Goal: Book appointment/travel/reservation

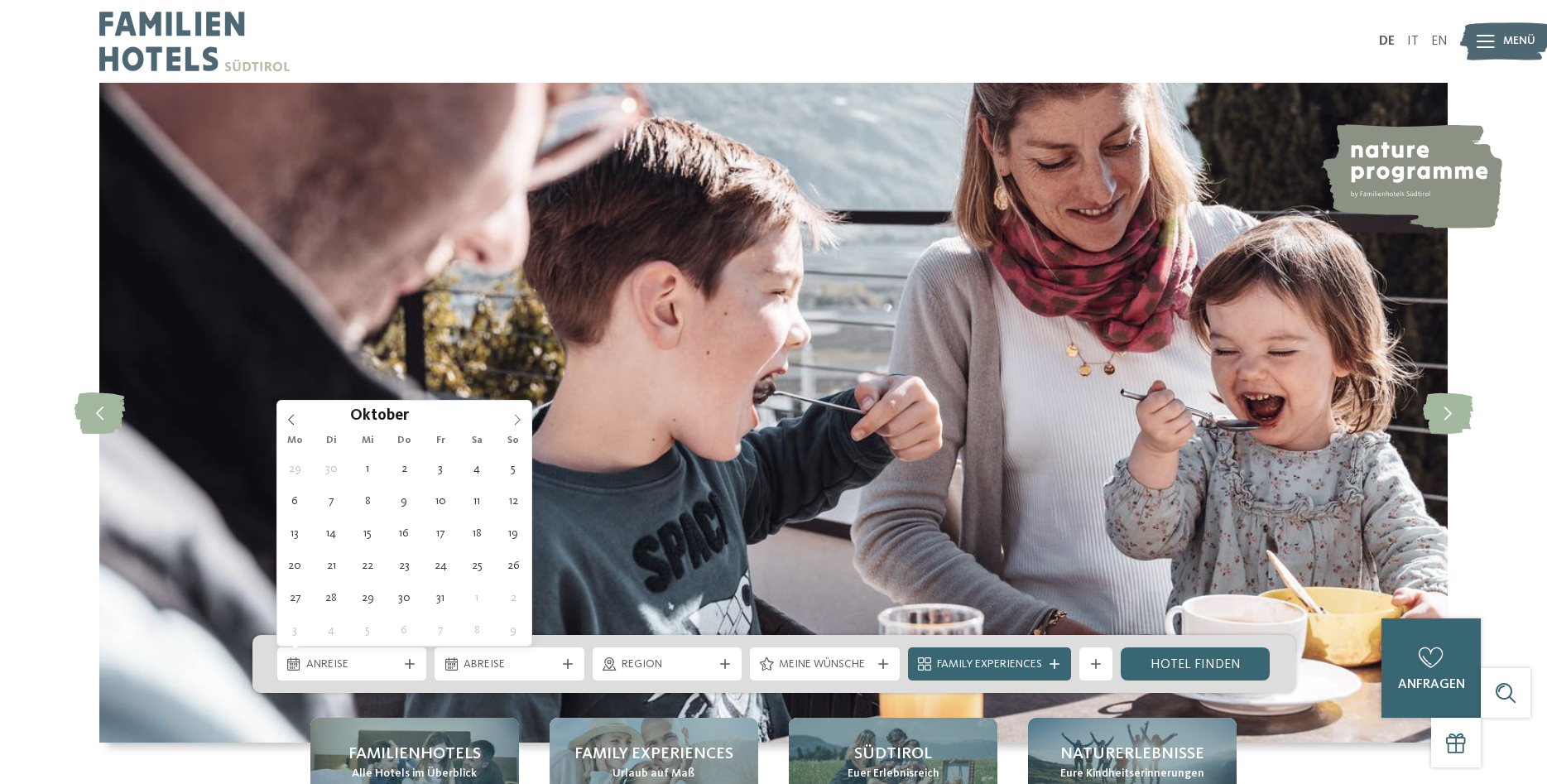
click at [515, 414] on icon at bounding box center [517, 420] width 12 height 12
type input "****"
click at [515, 414] on icon at bounding box center [517, 420] width 12 height 12
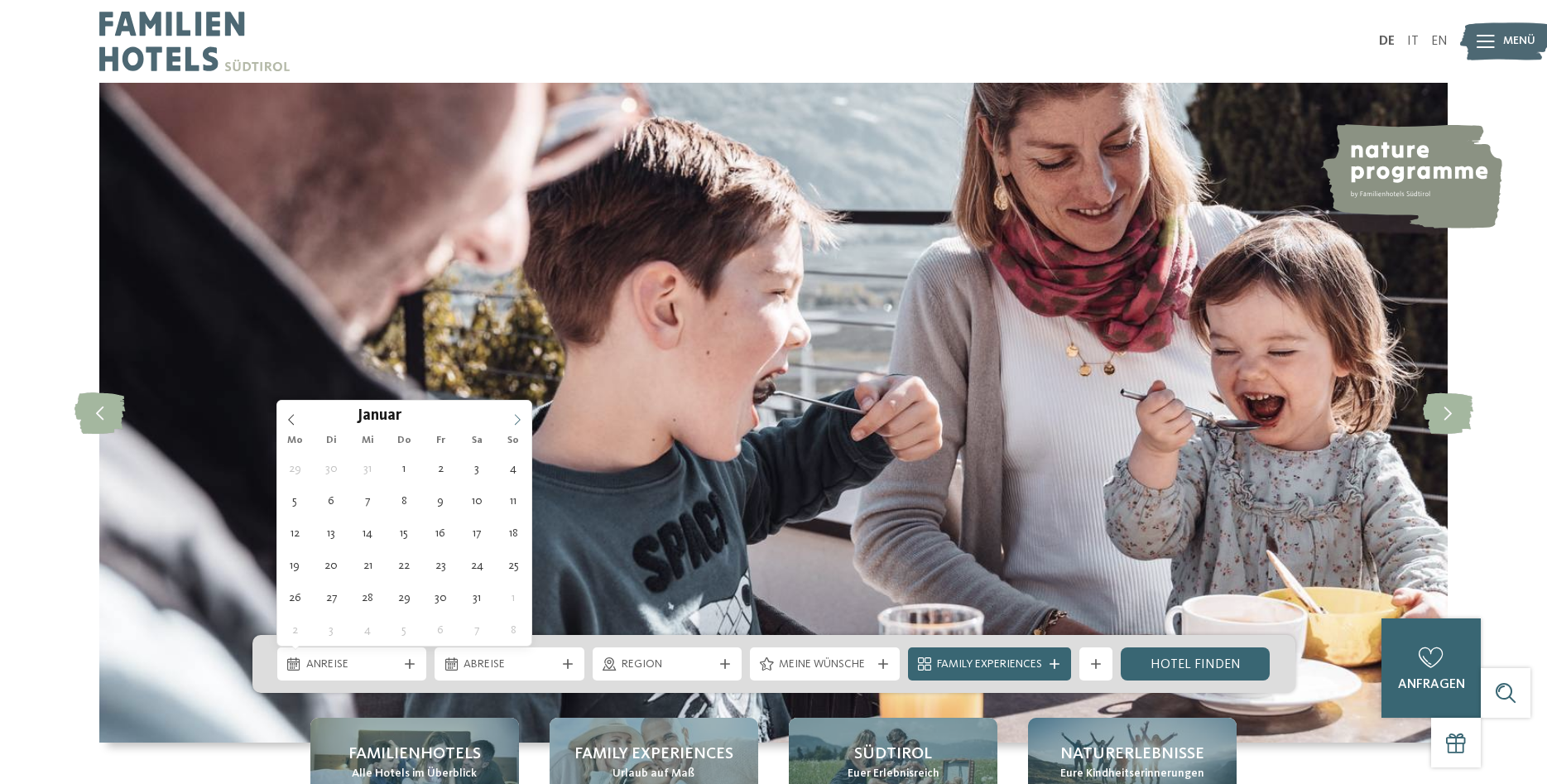
click at [515, 414] on icon at bounding box center [517, 420] width 12 height 12
type div "[DATE]"
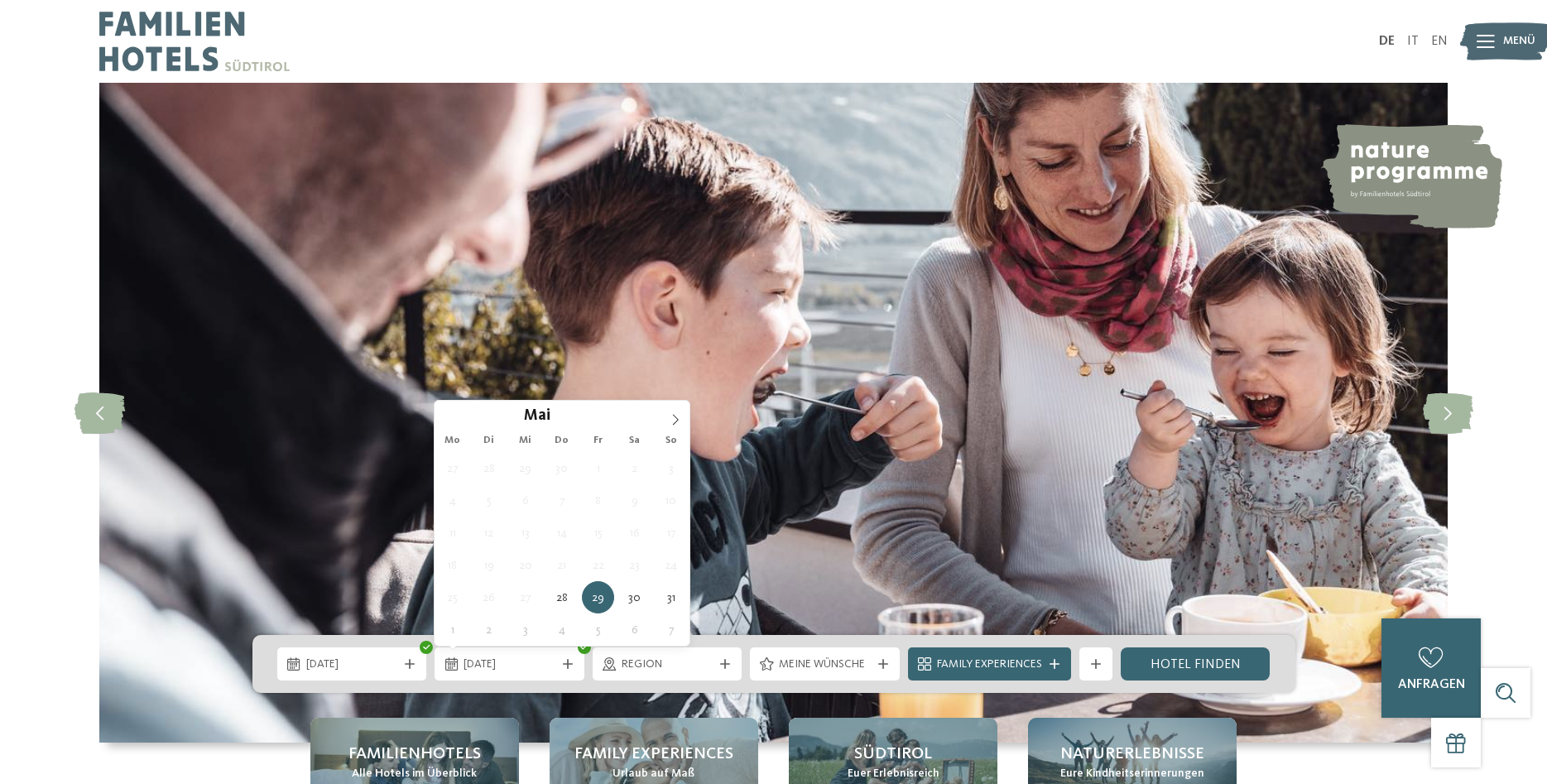
type input "****"
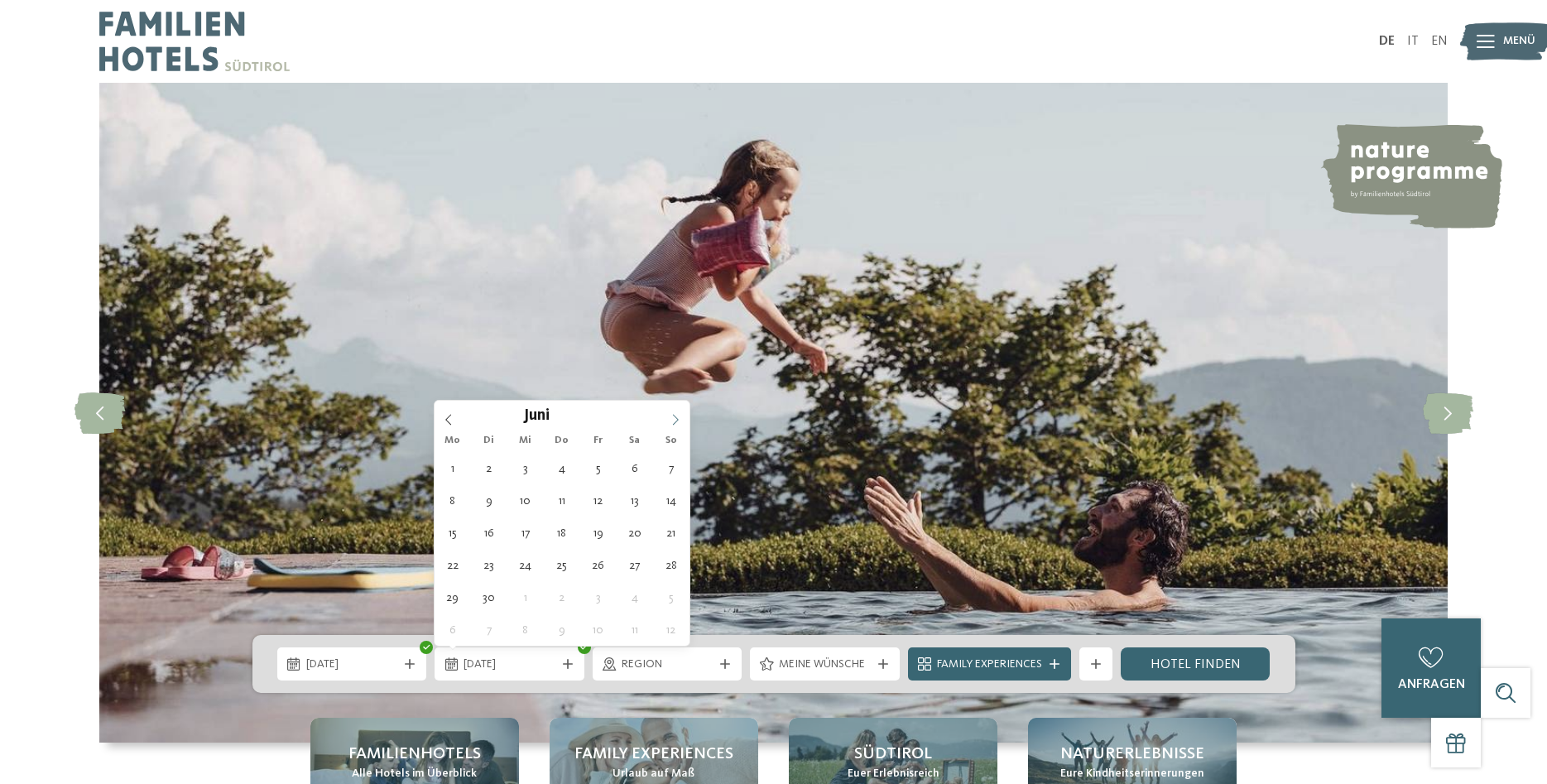
click at [675, 413] on span at bounding box center [676, 414] width 28 height 28
type div "[DATE]"
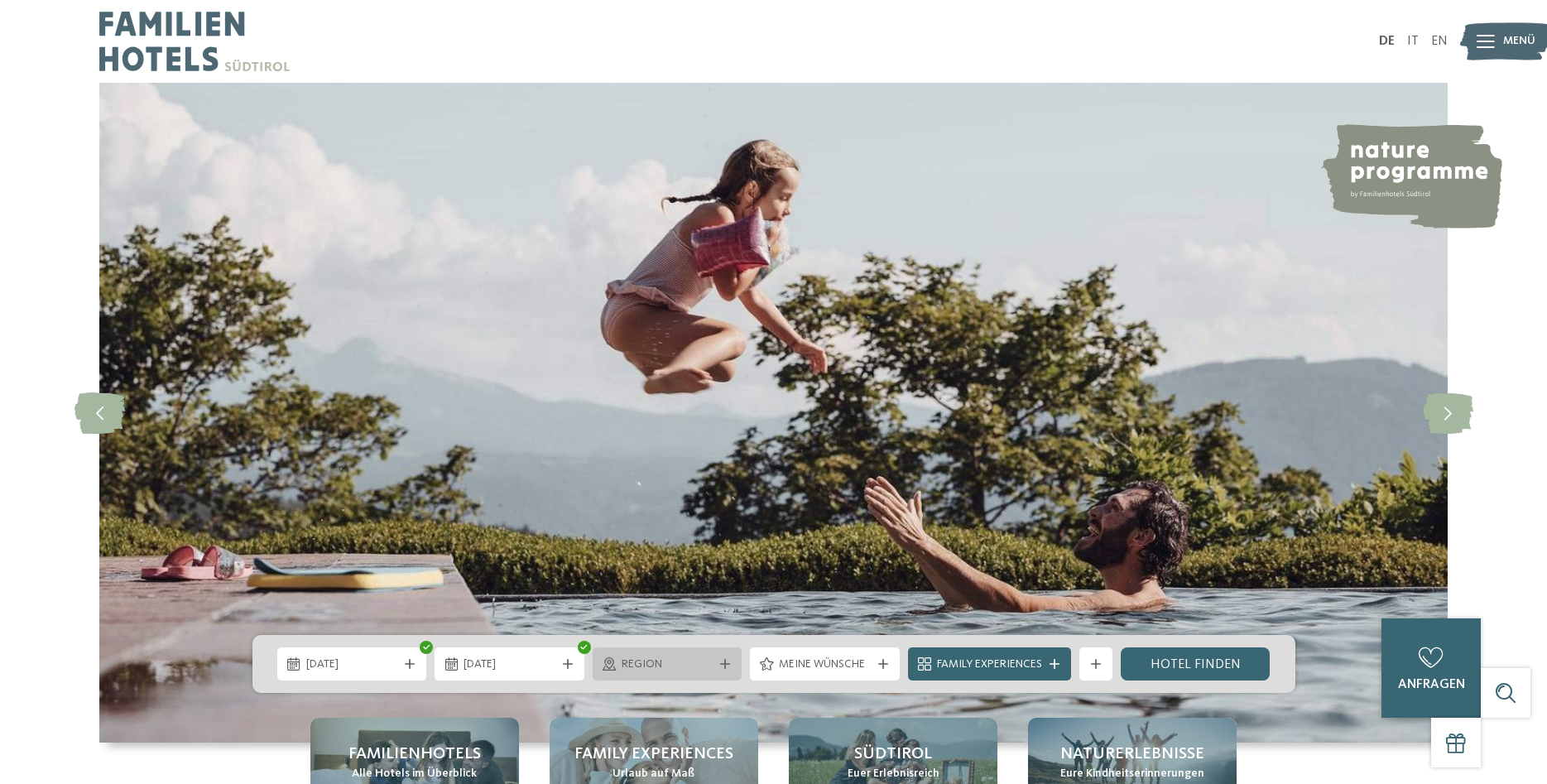
click at [730, 656] on div "Region" at bounding box center [667, 664] width 150 height 33
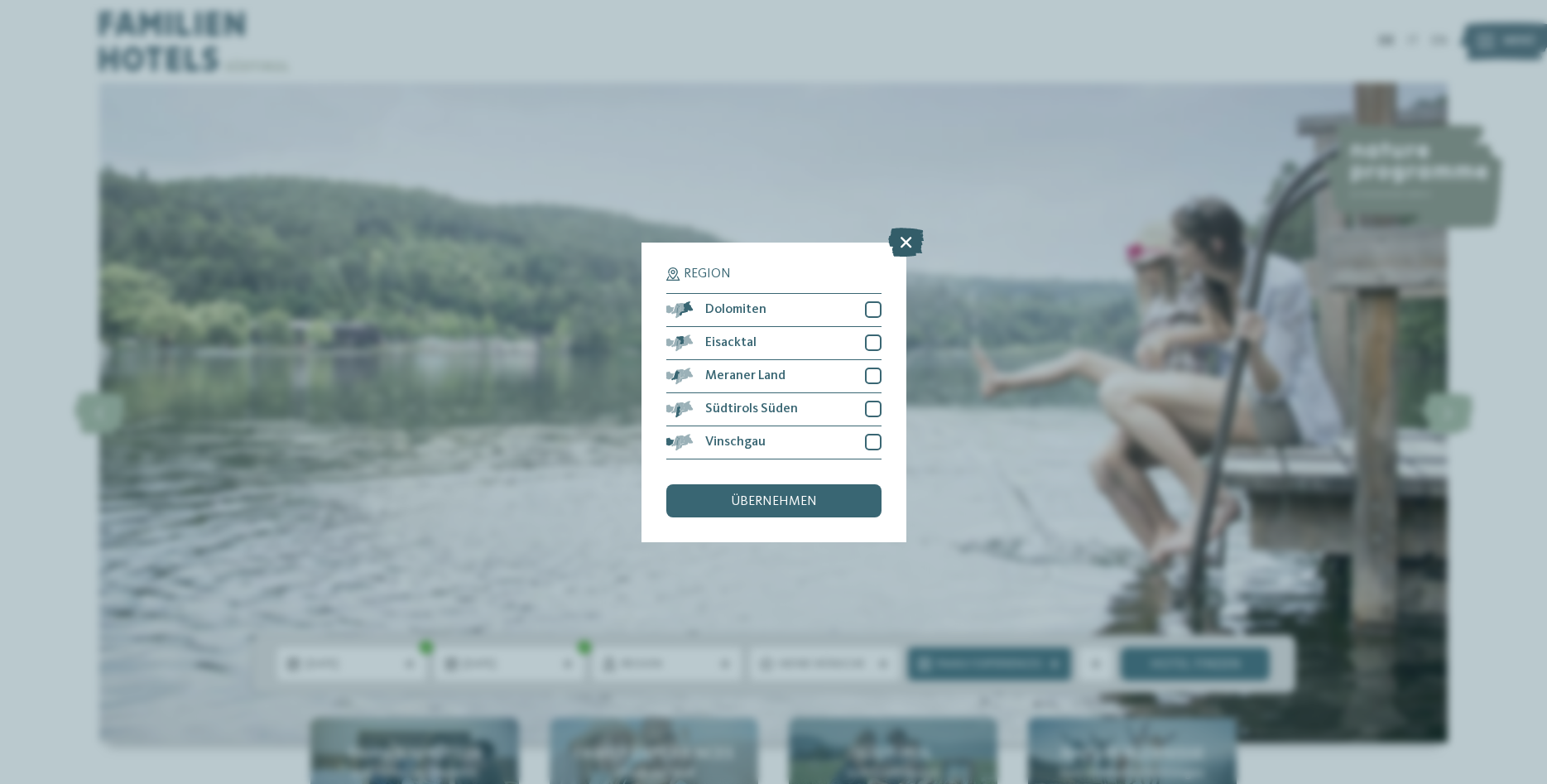
click at [909, 235] on icon at bounding box center [906, 241] width 35 height 29
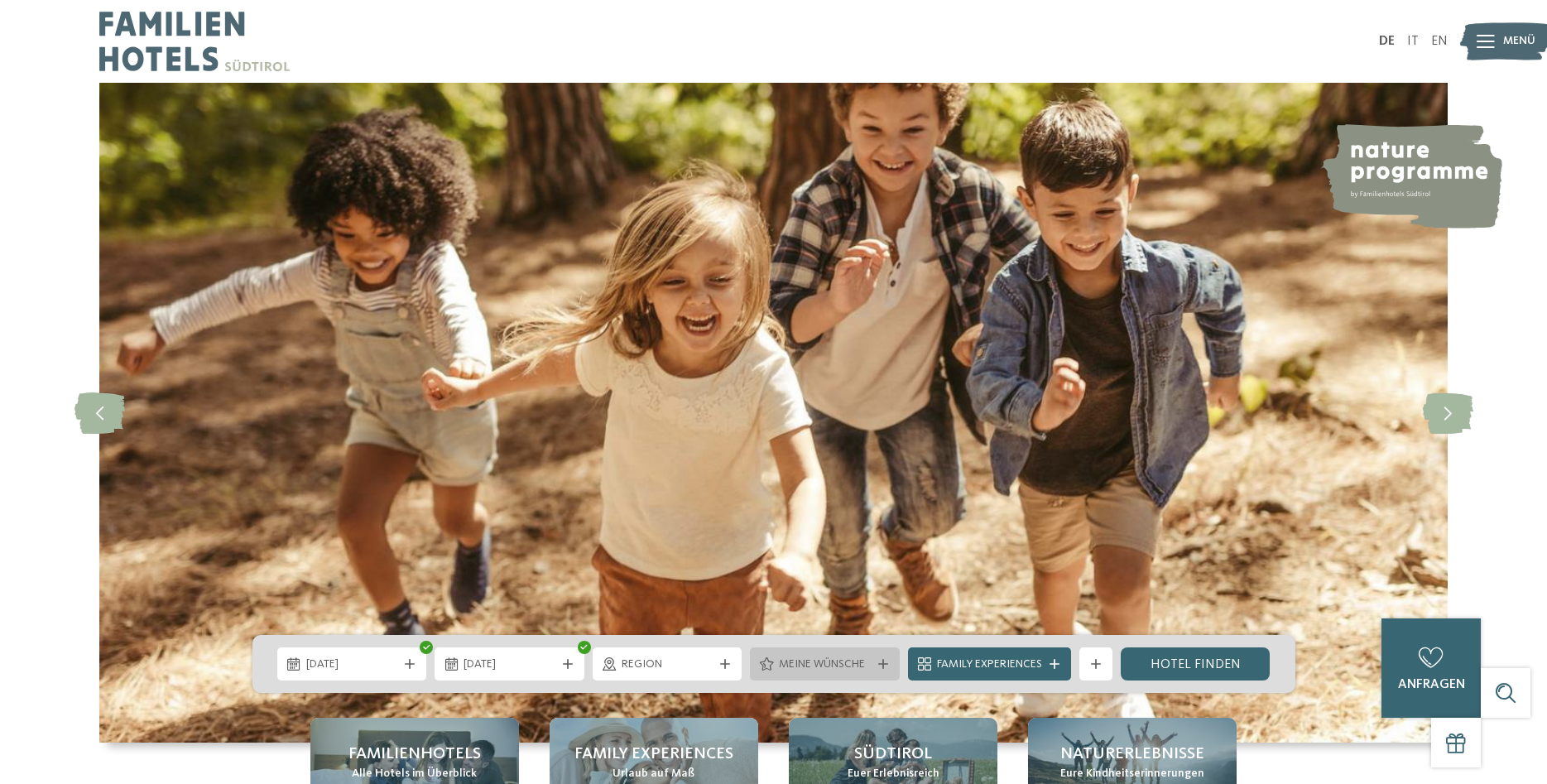
click at [883, 664] on icon at bounding box center [883, 664] width 10 height 10
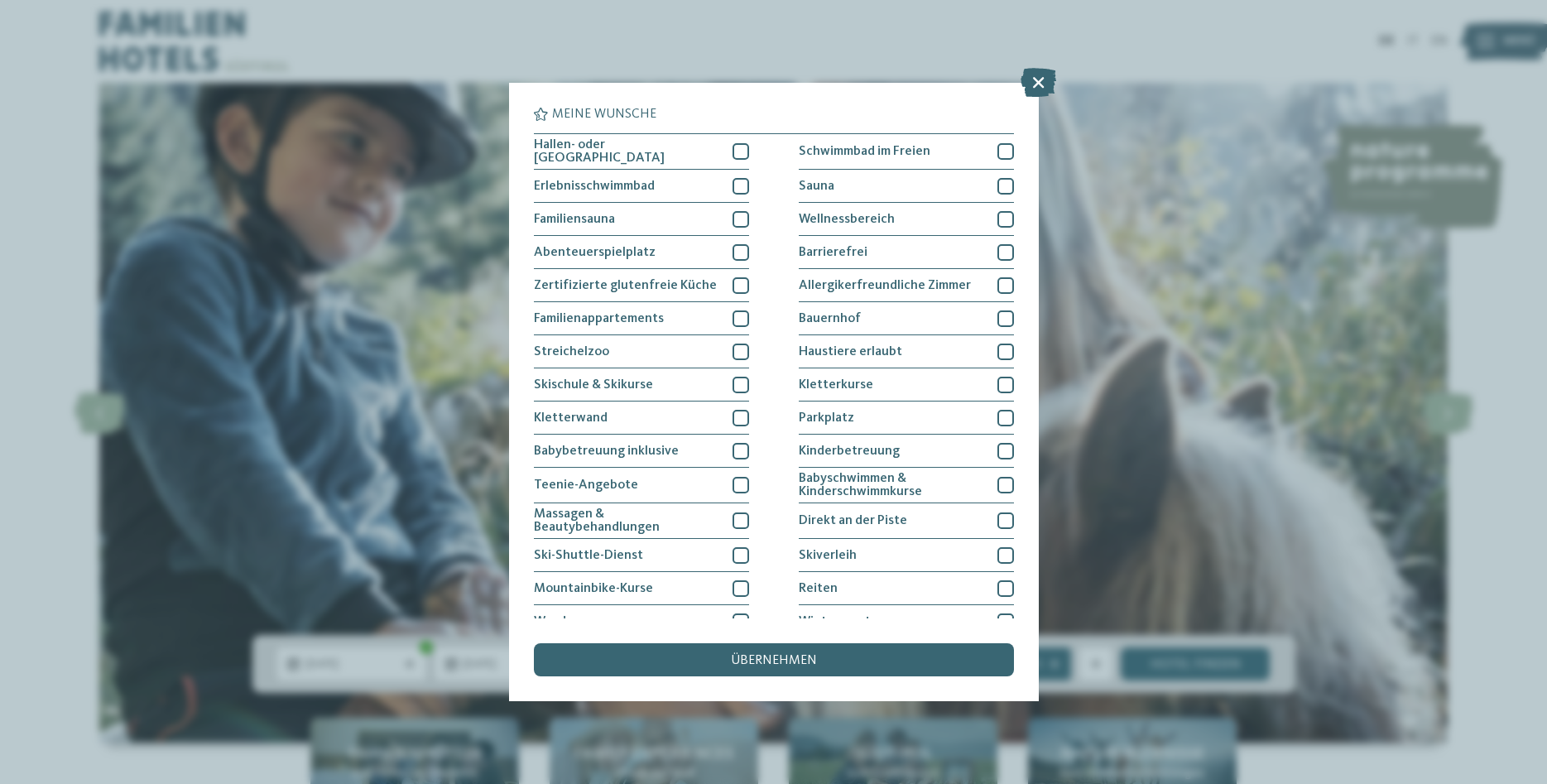
click at [1041, 82] on icon at bounding box center [1038, 82] width 35 height 29
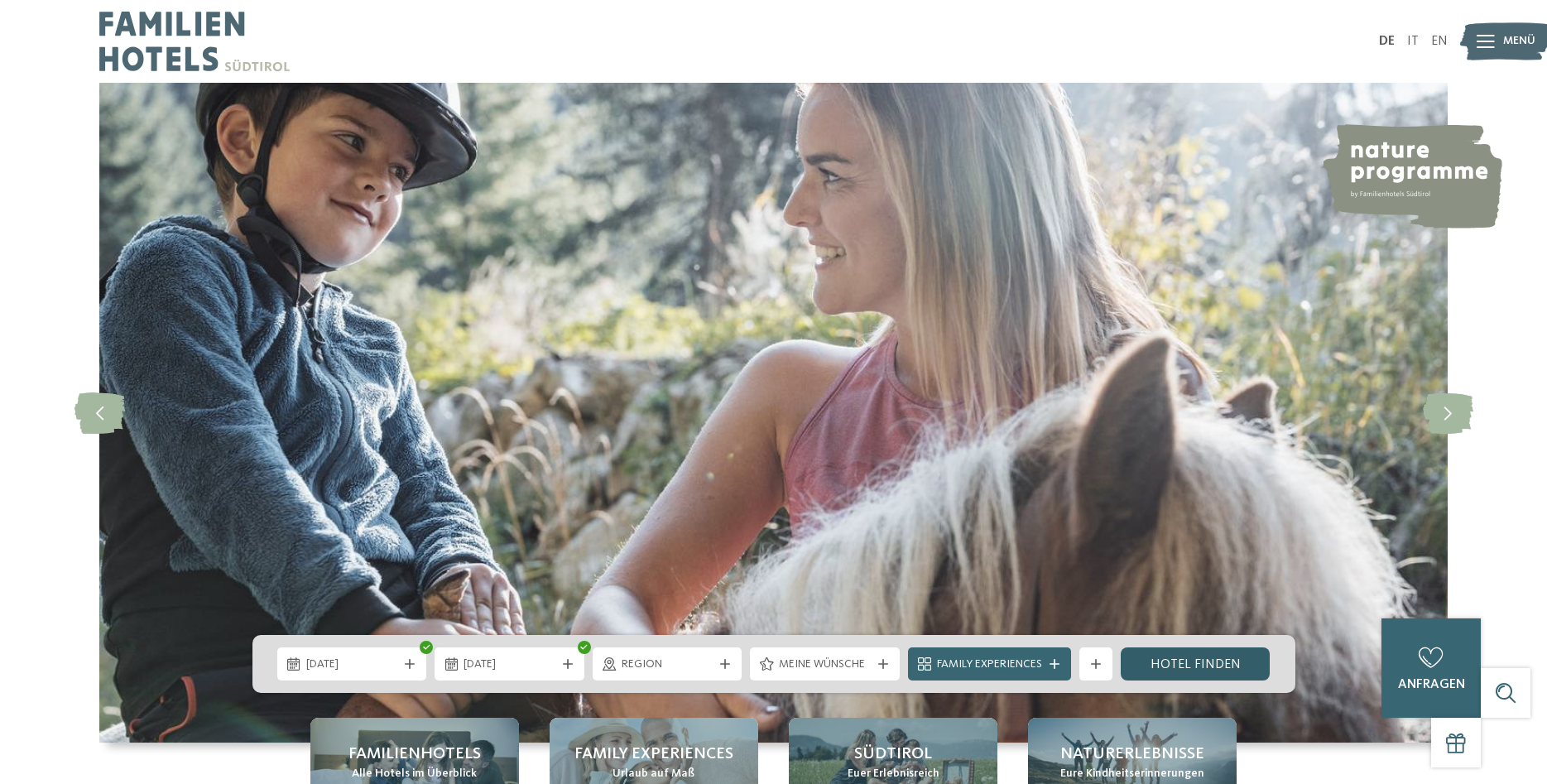
click at [1198, 661] on link "Hotel finden" at bounding box center [1196, 664] width 150 height 33
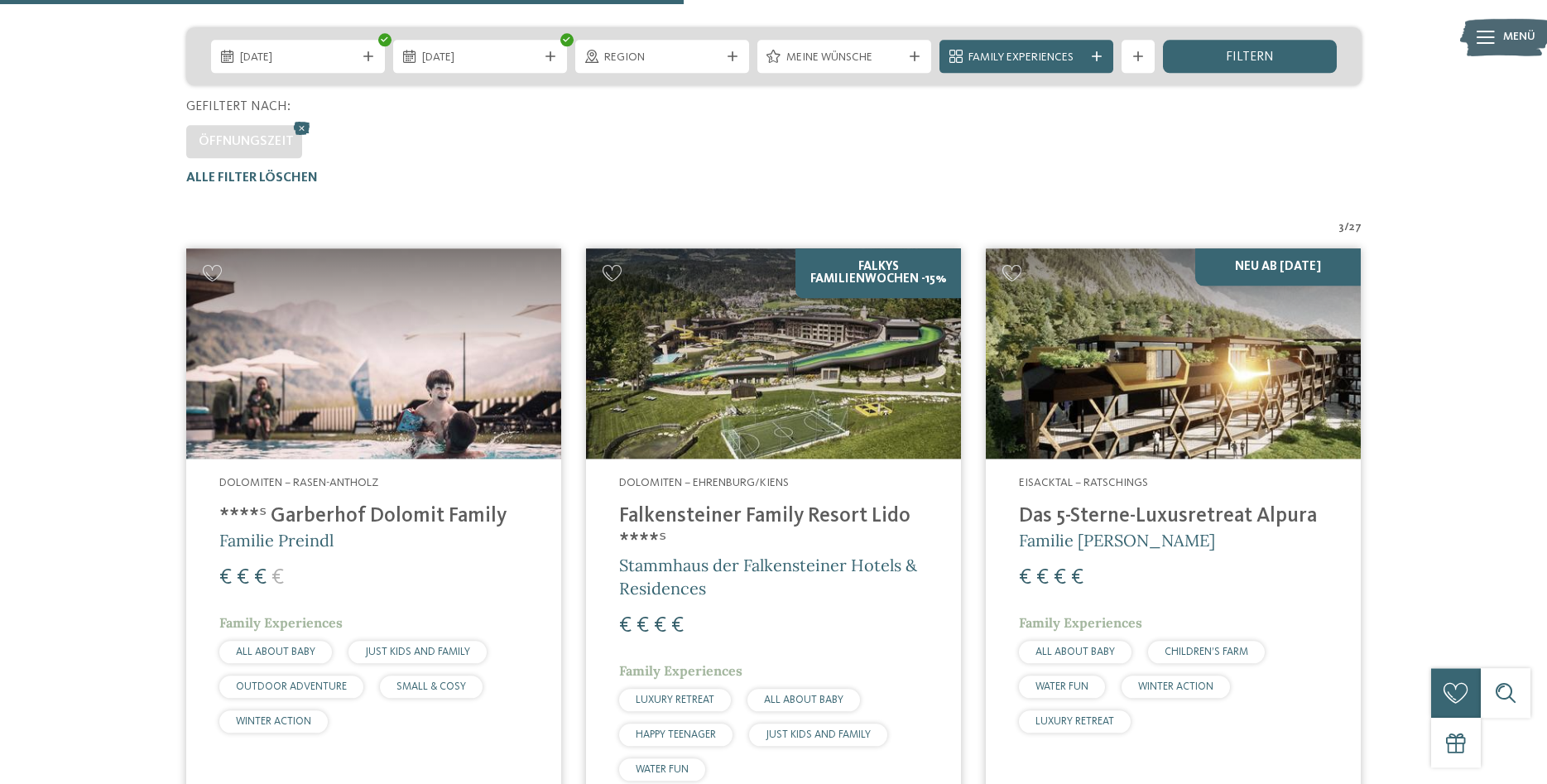
scroll to position [290, 0]
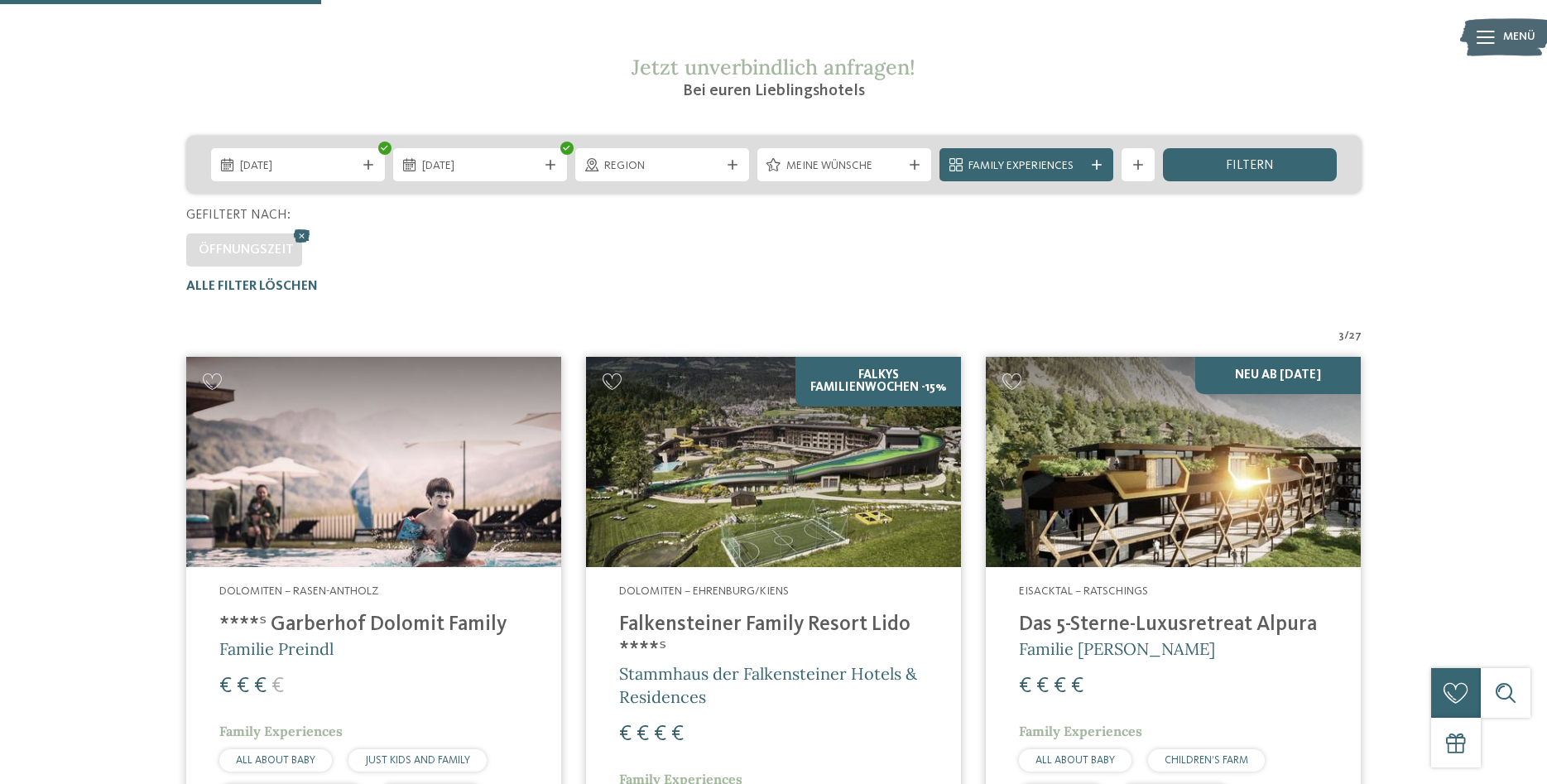
click at [1117, 467] on img at bounding box center [1173, 462] width 375 height 211
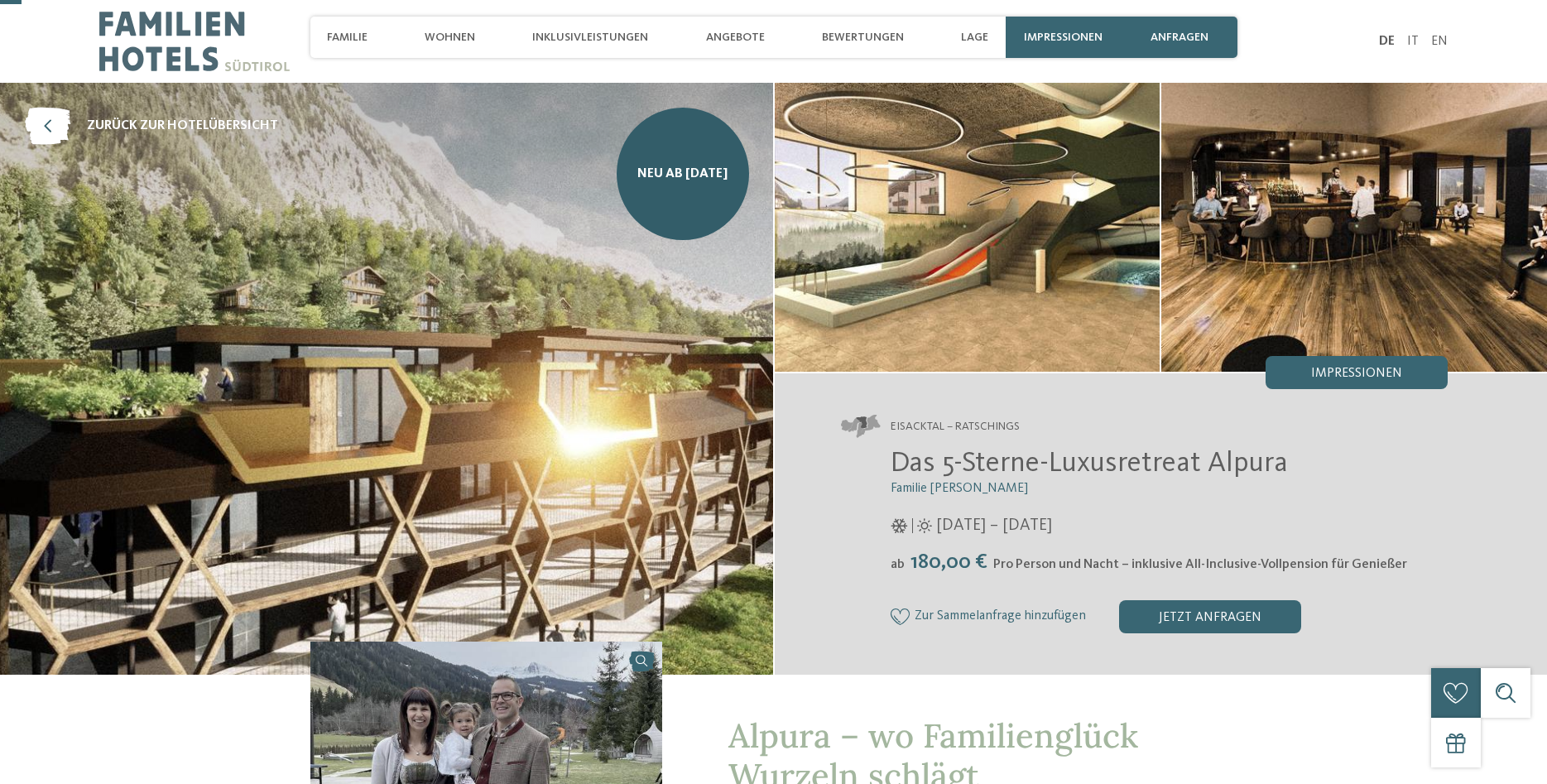
scroll to position [84, 0]
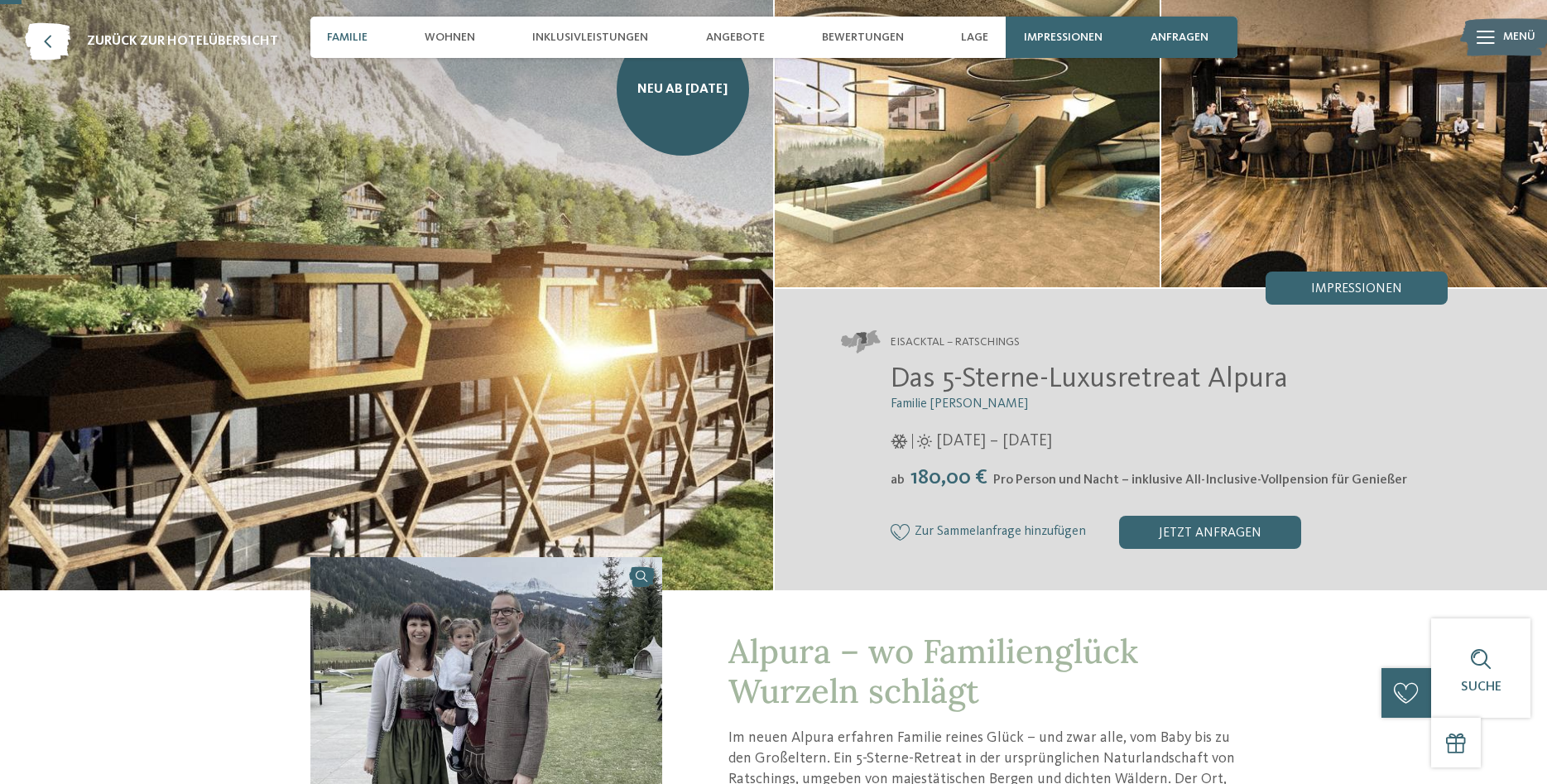
click at [321, 36] on div "Familie" at bounding box center [348, 37] width 57 height 42
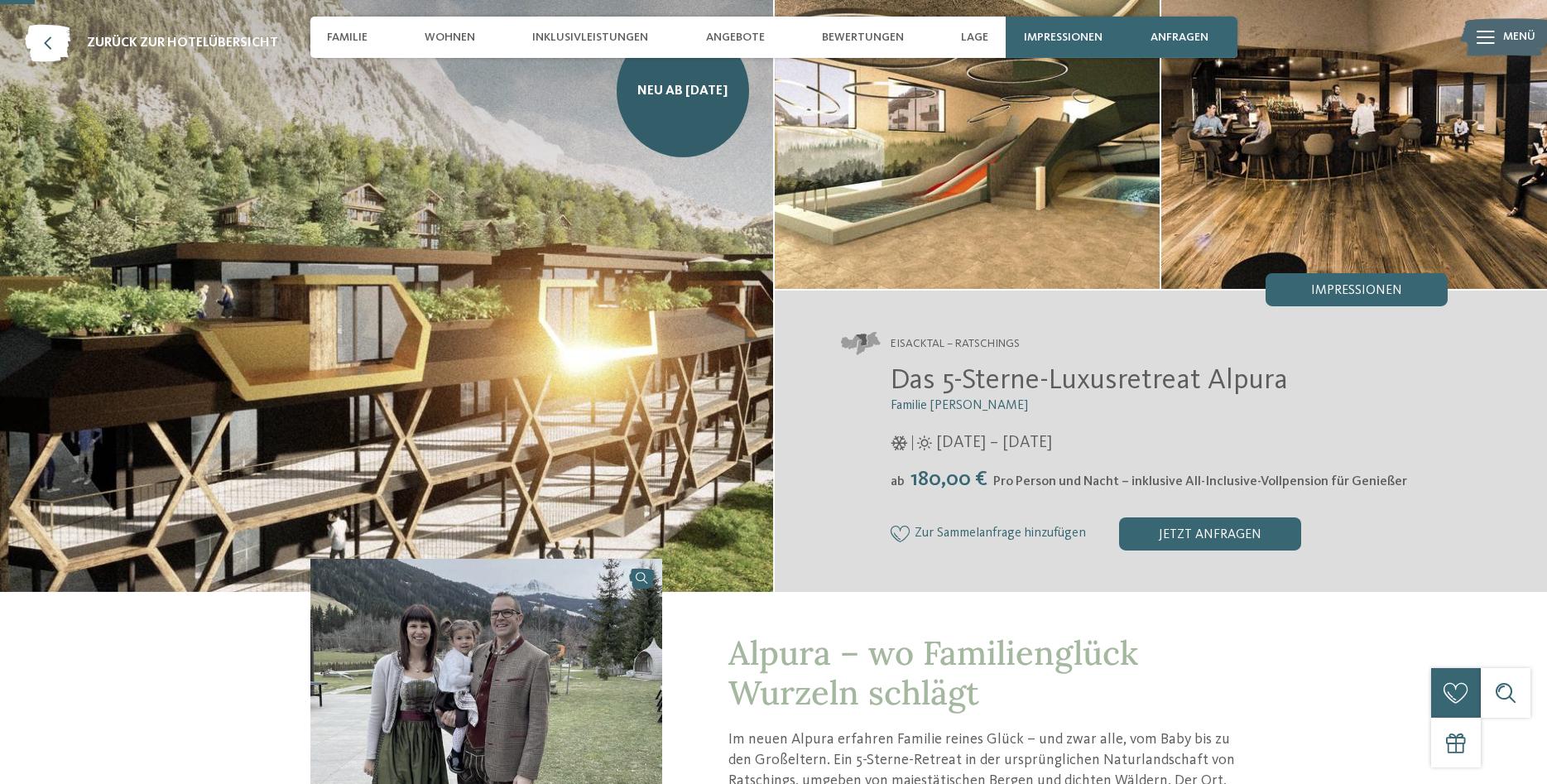
scroll to position [77, 0]
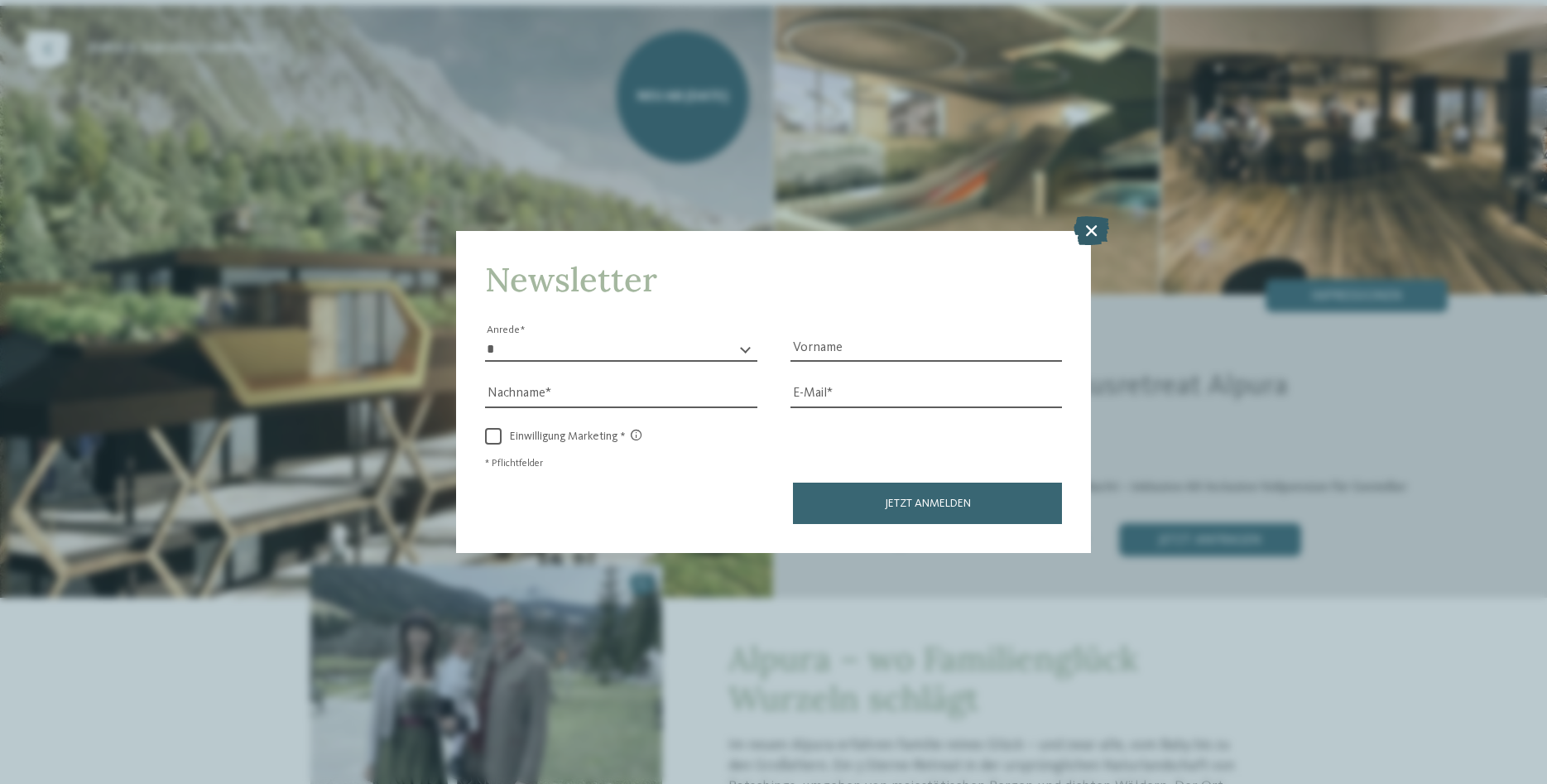
click at [1101, 230] on icon at bounding box center [1091, 230] width 35 height 29
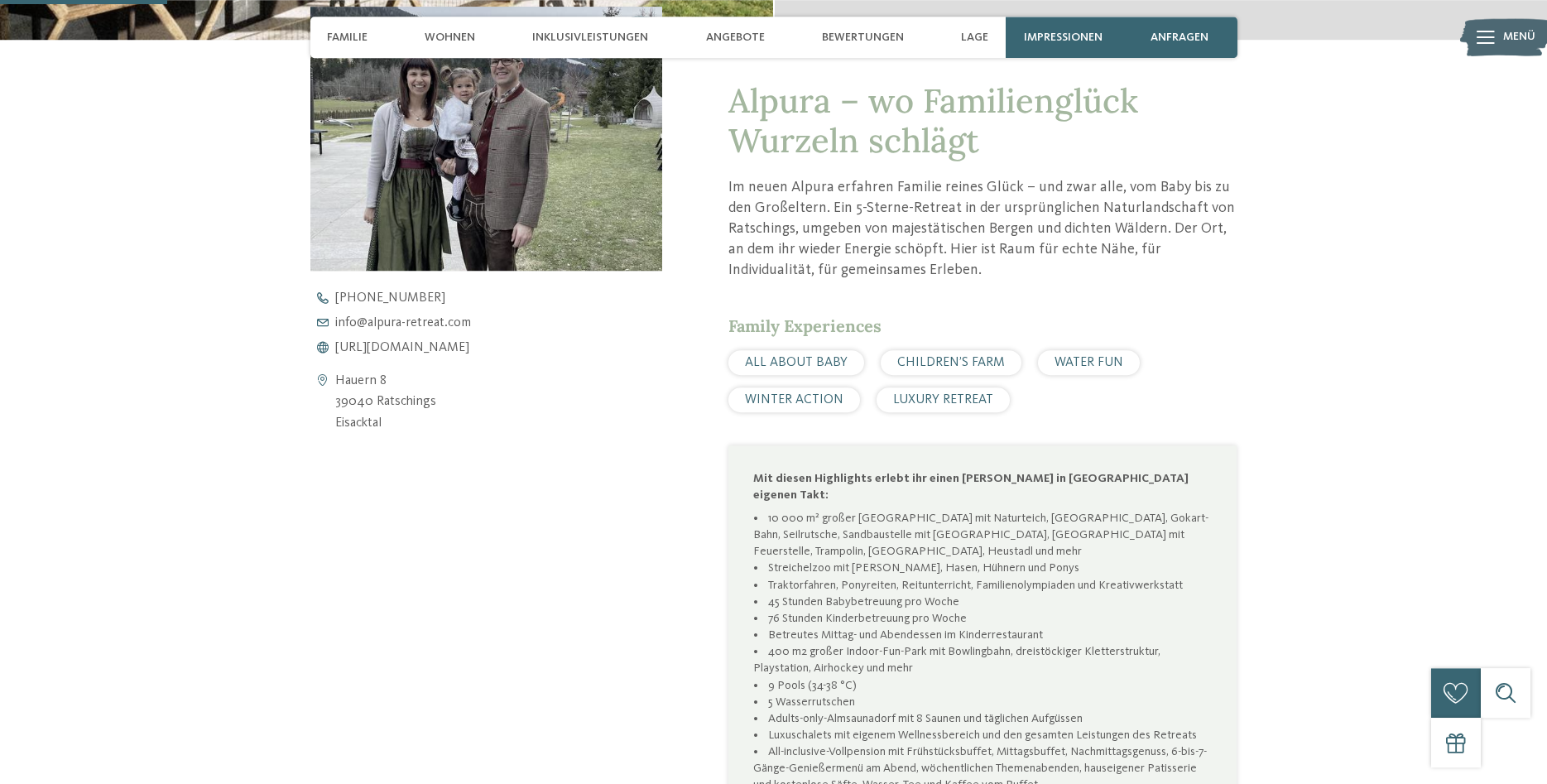
scroll to position [668, 0]
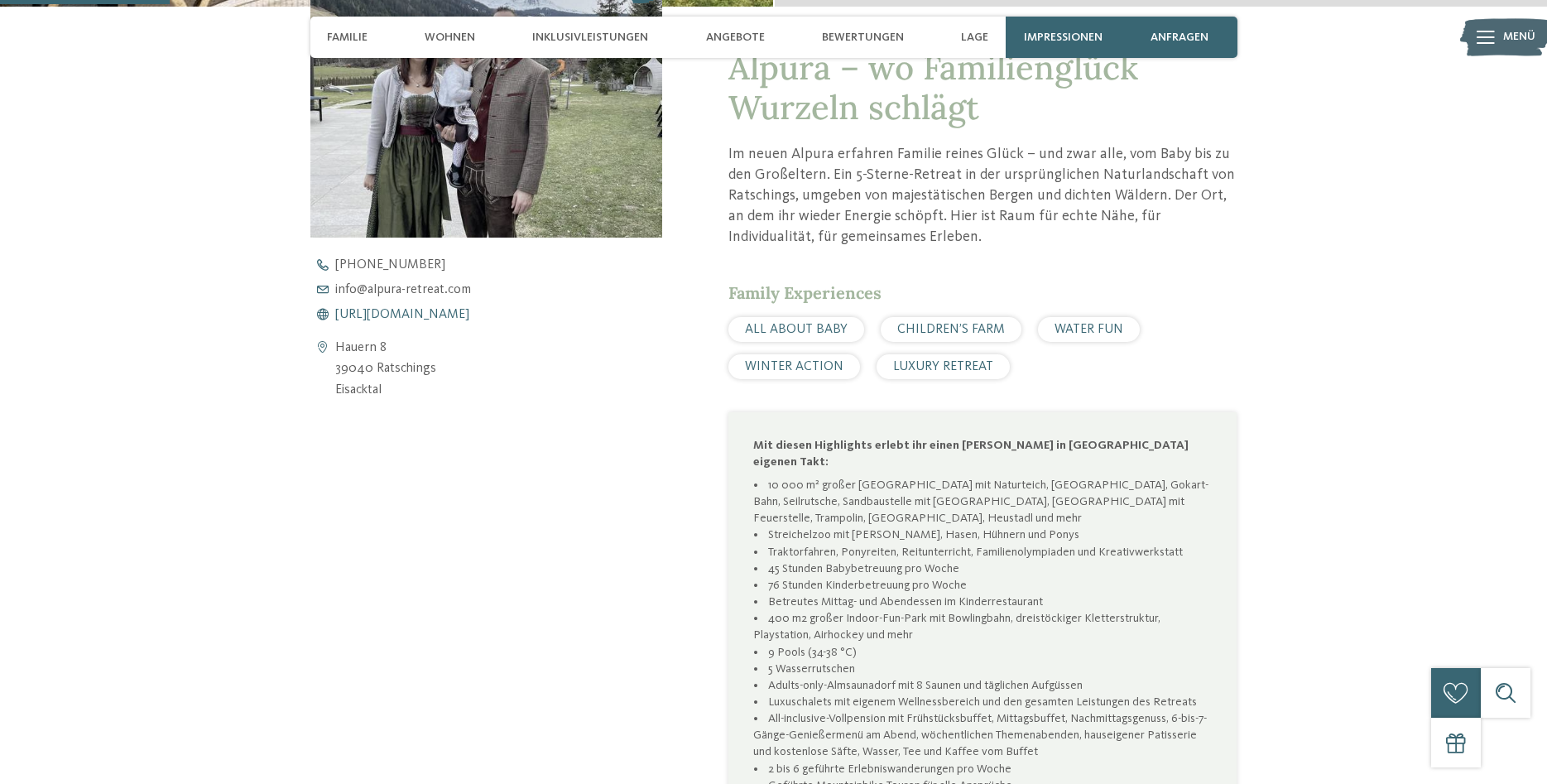
click at [469, 311] on span "https://www.alpura-retreat.com/" at bounding box center [402, 314] width 134 height 13
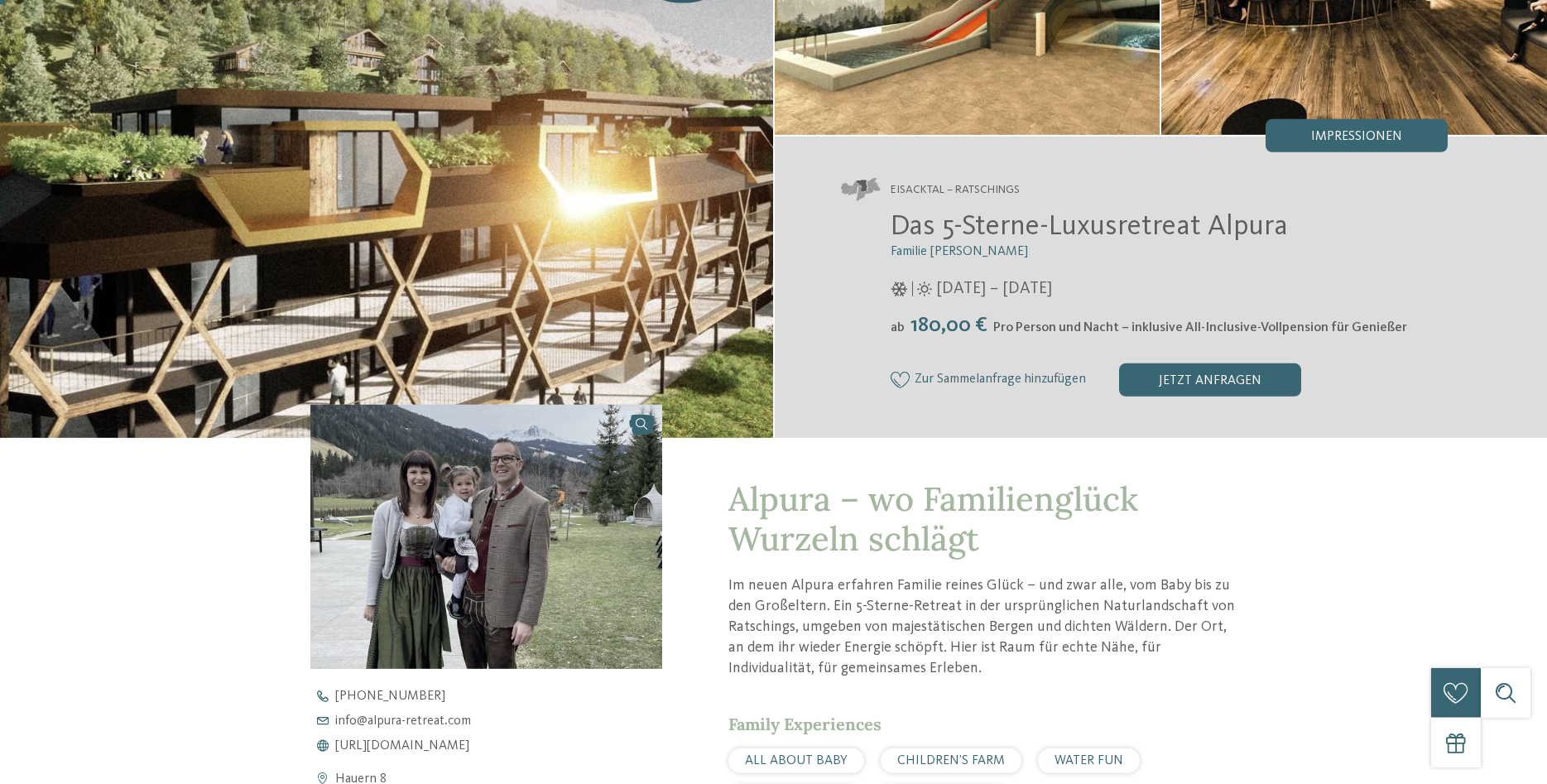
scroll to position [0, 0]
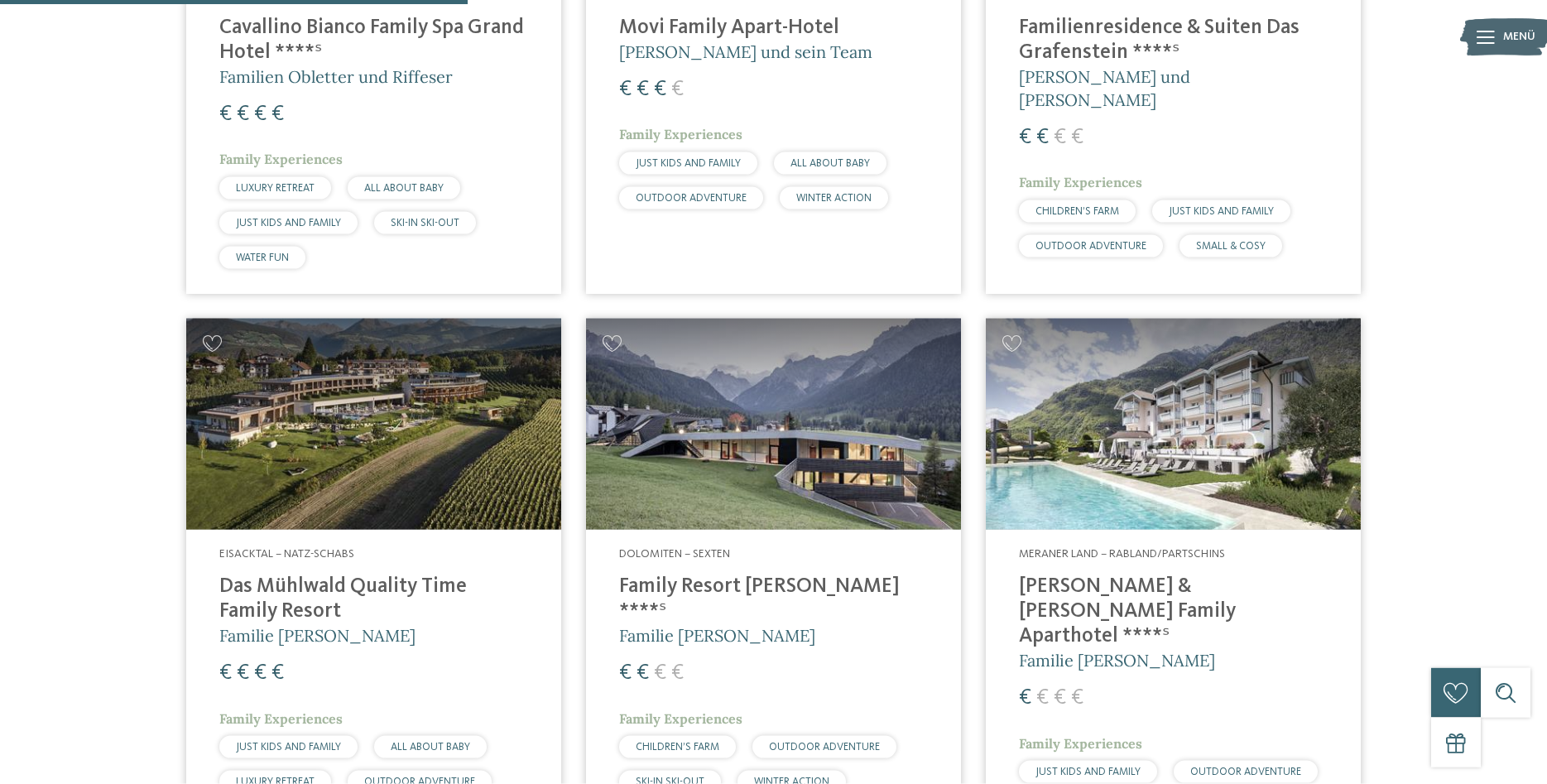
scroll to position [2026, 0]
